Goal: Check status

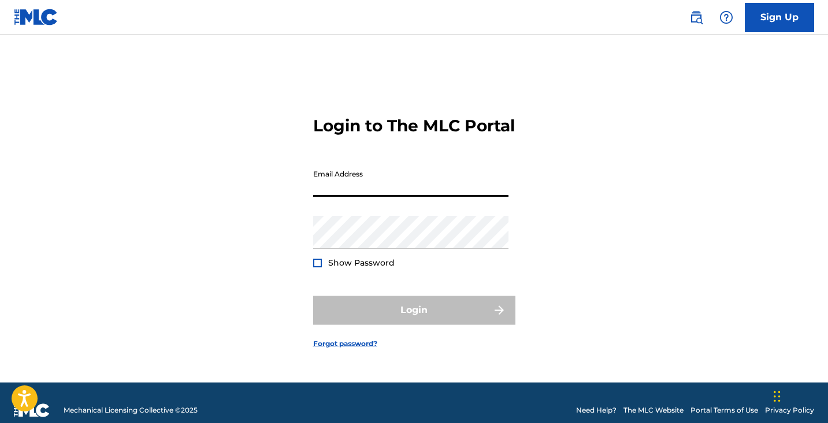
click at [331, 197] on input "Email Address" at bounding box center [410, 180] width 195 height 33
click at [349, 195] on input "Email Address" at bounding box center [410, 180] width 195 height 33
type input "[EMAIL_ADDRESS][DOMAIN_NAME]"
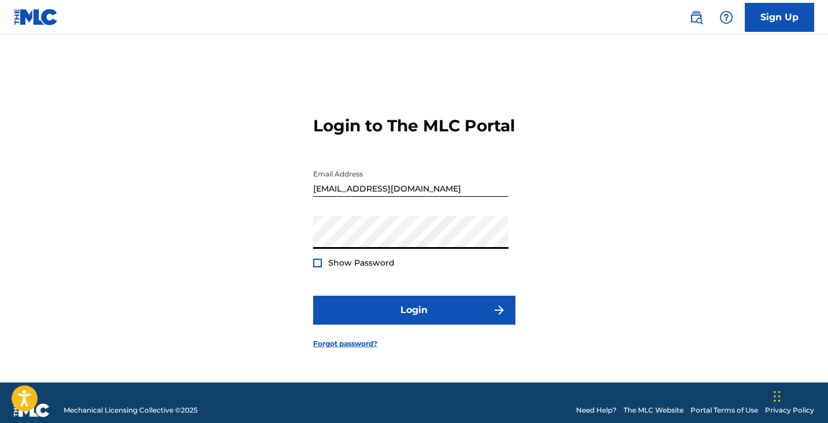
click at [323, 268] on div "Show Password" at bounding box center [354, 263] width 82 height 12
click at [319, 267] on div at bounding box center [317, 262] width 9 height 9
click at [319, 266] on img at bounding box center [317, 263] width 6 height 6
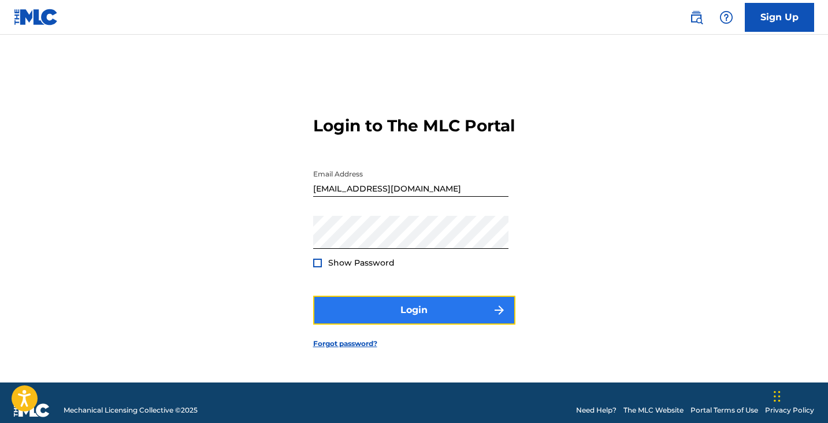
click at [383, 321] on button "Login" at bounding box center [414, 309] width 202 height 29
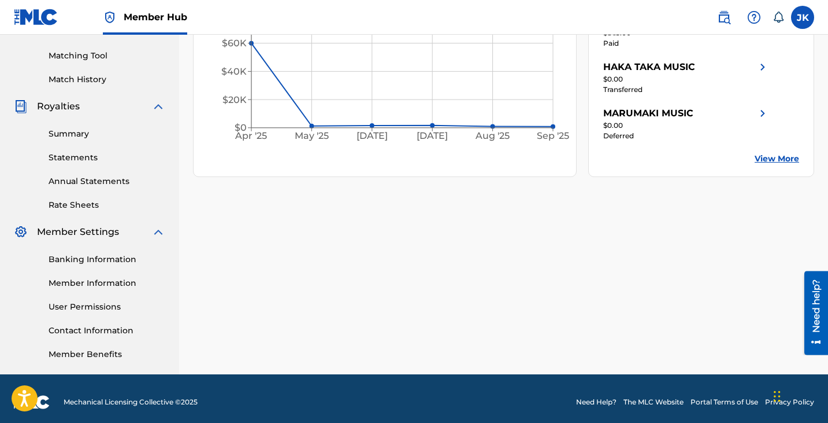
scroll to position [289, 0]
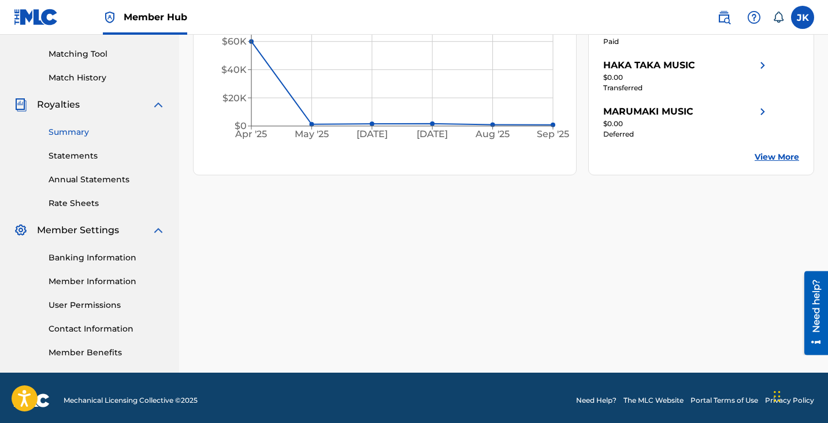
click at [78, 133] on link "Summary" at bounding box center [107, 132] width 117 height 12
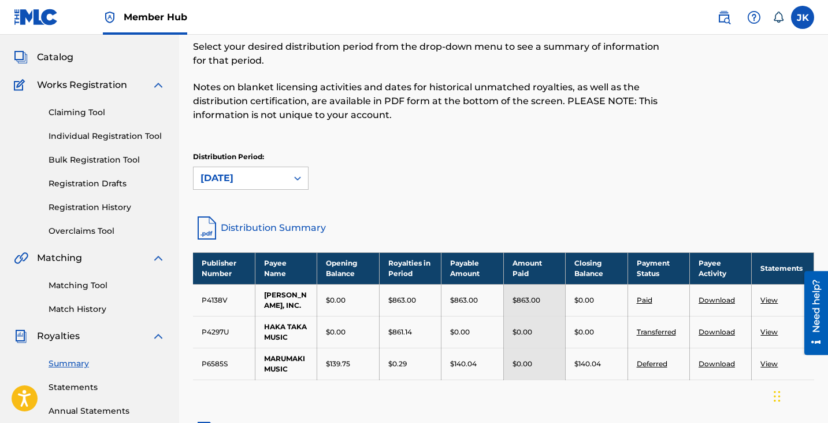
scroll to position [116, 0]
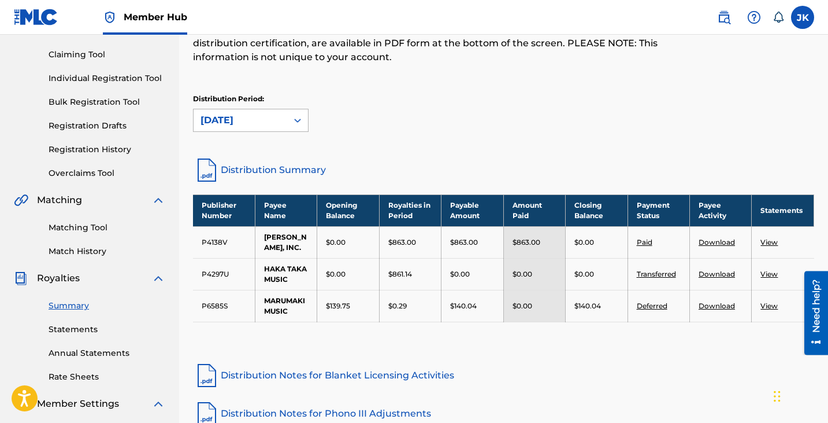
click at [294, 123] on icon at bounding box center [298, 120] width 12 height 12
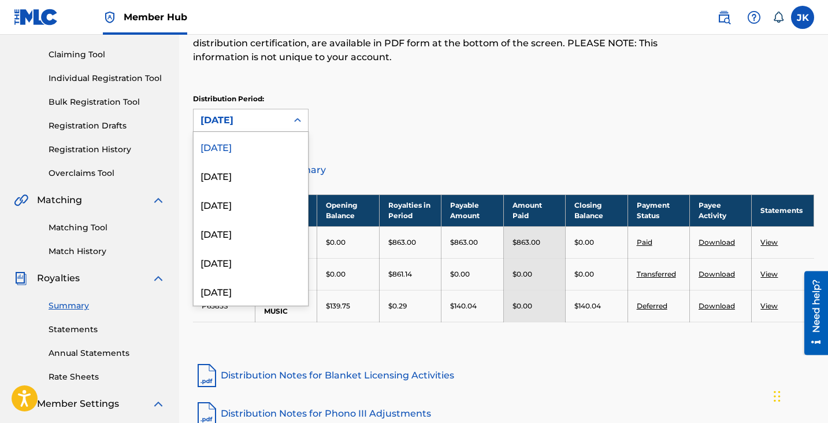
click at [294, 123] on icon at bounding box center [298, 120] width 12 height 12
